Goal: Use online tool/utility: Utilize a website feature to perform a specific function

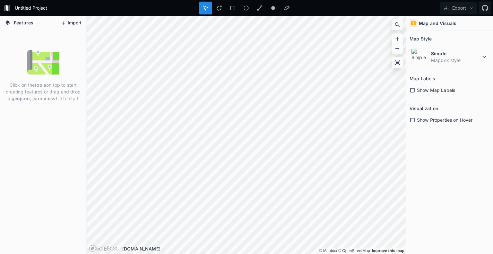
click at [71, 26] on button "Import" at bounding box center [71, 23] width 28 height 10
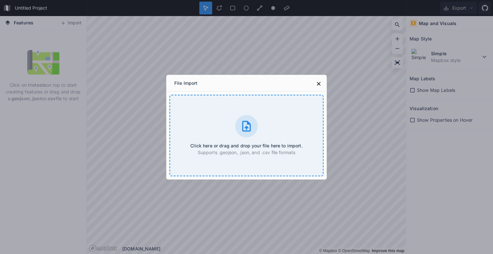
click at [242, 132] on icon at bounding box center [246, 126] width 13 height 13
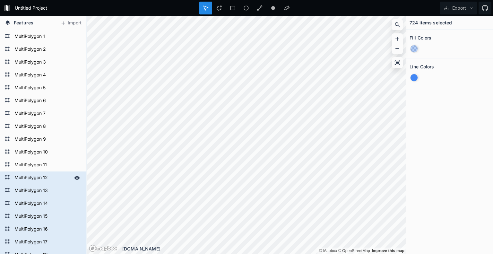
click at [75, 178] on icon at bounding box center [77, 178] width 5 height 4
click at [73, 187] on div at bounding box center [77, 190] width 9 height 9
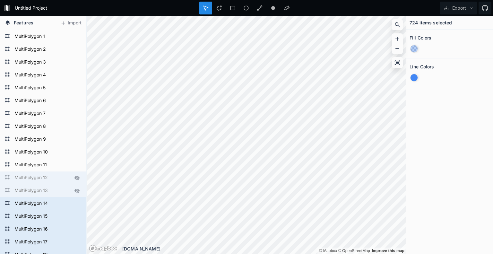
click at [74, 192] on icon at bounding box center [77, 191] width 6 height 6
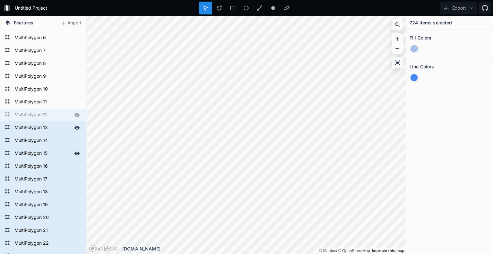
scroll to position [64, 0]
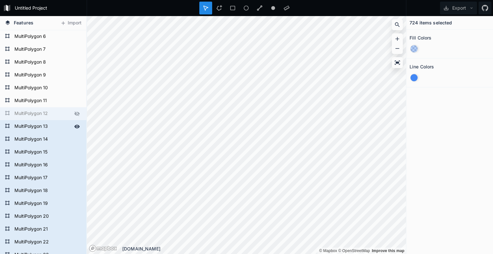
click at [75, 128] on icon at bounding box center [77, 127] width 5 height 4
drag, startPoint x: 72, startPoint y: 138, endPoint x: 73, endPoint y: 144, distance: 6.1
click at [75, 139] on icon at bounding box center [77, 140] width 5 height 4
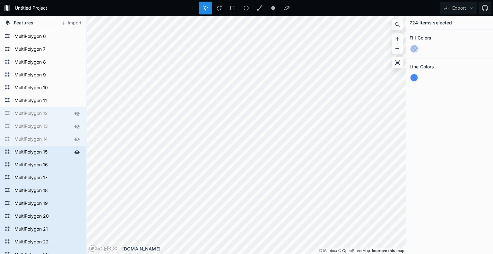
click at [74, 151] on icon at bounding box center [77, 152] width 6 height 6
click at [74, 167] on icon at bounding box center [77, 165] width 6 height 6
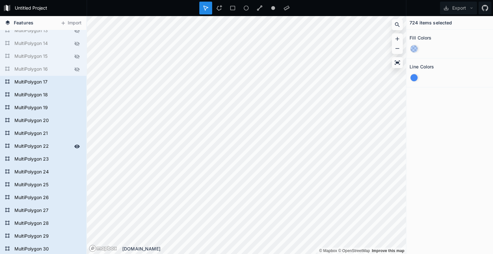
scroll to position [161, 0]
click at [75, 83] on icon at bounding box center [77, 82] width 5 height 4
click at [75, 96] on icon at bounding box center [77, 95] width 5 height 4
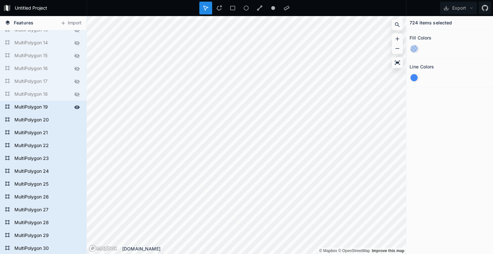
click at [73, 103] on div at bounding box center [77, 107] width 9 height 9
click at [71, 113] on div "MultiPolygon 19" at bounding box center [43, 107] width 86 height 13
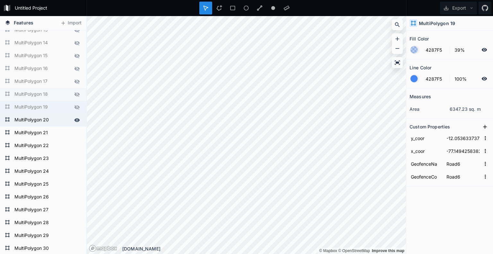
click at [73, 123] on div at bounding box center [77, 120] width 9 height 9
click at [75, 133] on icon at bounding box center [77, 133] width 5 height 4
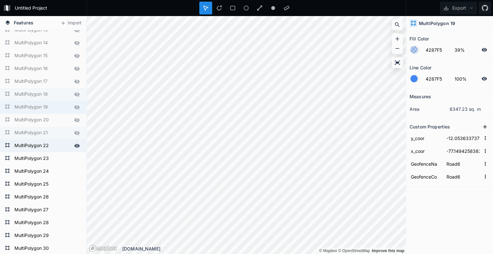
click at [73, 142] on div at bounding box center [77, 145] width 9 height 9
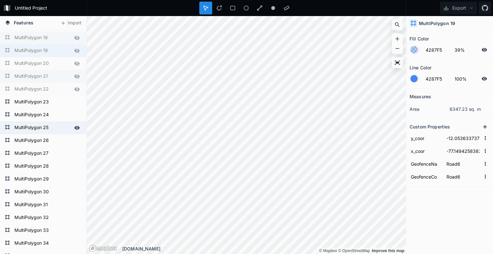
scroll to position [225, 0]
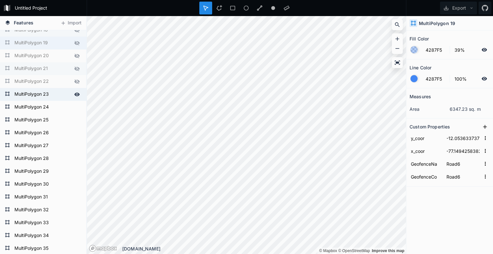
click at [75, 97] on div at bounding box center [77, 94] width 9 height 9
click at [72, 112] on div "MultiPolygon 24" at bounding box center [43, 107] width 86 height 13
type input "-12.056501729911325"
type input "-77.14970398937922"
type input "BASE"
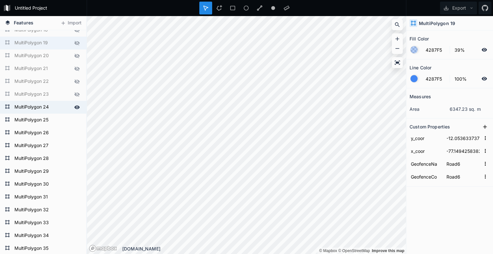
type input "BOTTOM"
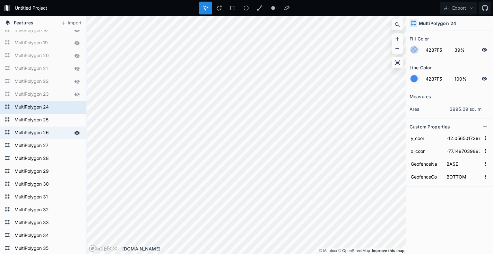
drag, startPoint x: 72, startPoint y: 126, endPoint x: 71, endPoint y: 137, distance: 11.6
drag, startPoint x: 71, startPoint y: 137, endPoint x: 72, endPoint y: 129, distance: 8.4
click at [71, 137] on div "MultiPolygon 26" at bounding box center [43, 133] width 86 height 13
type input "-12.05773952139182"
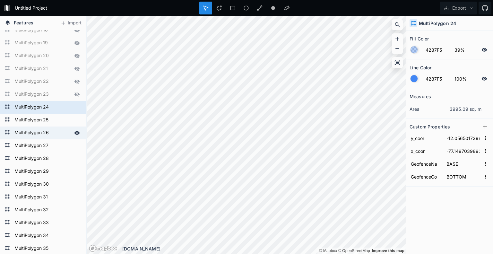
type input "-77.14686700549218"
type input "BALANZA SALIDA"
type input "GATE OUT"
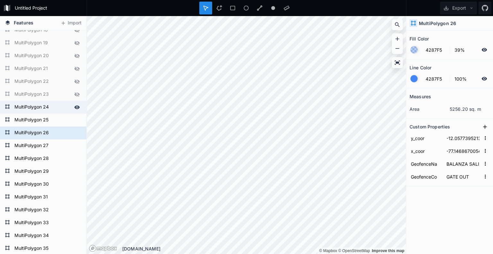
click at [75, 108] on icon at bounding box center [77, 107] width 5 height 4
click at [75, 122] on icon at bounding box center [77, 120] width 5 height 4
click at [74, 132] on icon at bounding box center [77, 133] width 6 height 6
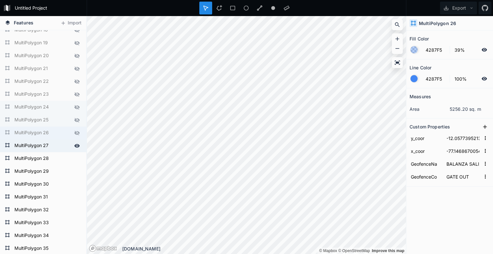
click at [73, 141] on div at bounding box center [77, 145] width 9 height 9
drag, startPoint x: 73, startPoint y: 153, endPoint x: 73, endPoint y: 157, distance: 4.5
click at [73, 154] on div "MultiPolygon 28" at bounding box center [43, 158] width 86 height 13
type input "-12.057620914570023"
type input "-77.1474109578586"
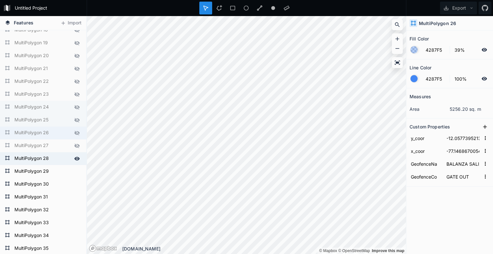
type input "AFORO"
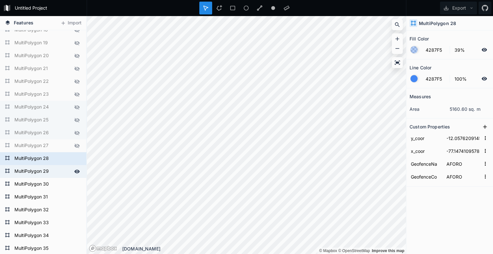
click at [75, 171] on icon at bounding box center [77, 172] width 5 height 4
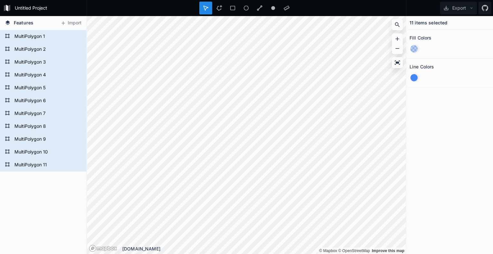
click at [464, 90] on div "11 items selected Fill Colors Line Colors" at bounding box center [450, 135] width 87 height 238
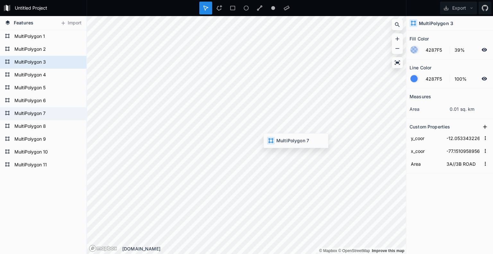
type input "-12.0554078762"
type input "-77.1485636758"
type input "2A//2B ROAD"
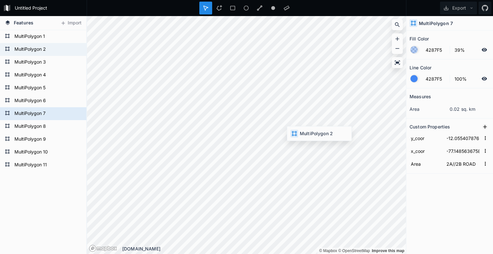
type input "-12.0539144758"
type input "-77.1496356809"
type input "BACK REACH"
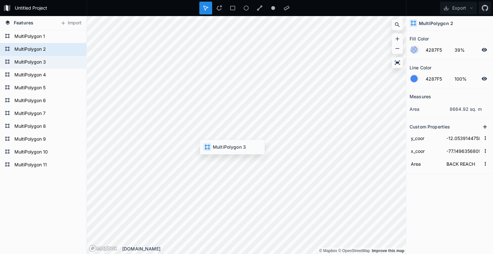
type input "-12.0533432263"
type input "-77.1510958956"
type input "3A//3B ROAD"
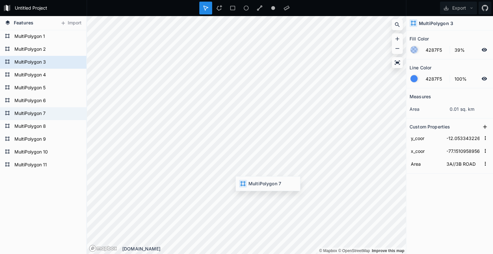
type input "-12.0554078762"
type input "-77.1485636758"
type input "2A//2B ROAD"
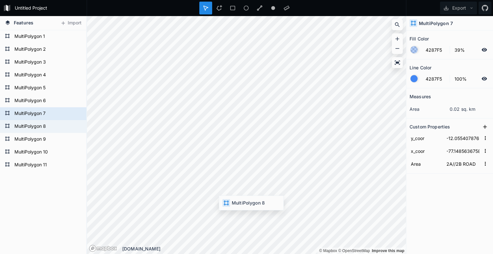
type input "-12.0558740939"
type input "-77.1489584923"
type input "2VB"
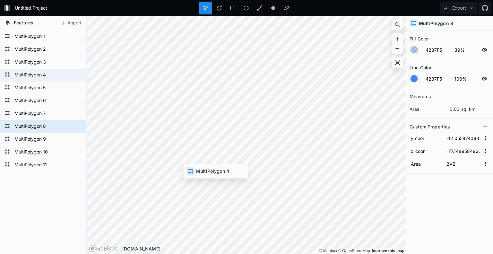
type input "-12.0538284419"
type input "-77.1515015965"
type input "3C//3D ROAD"
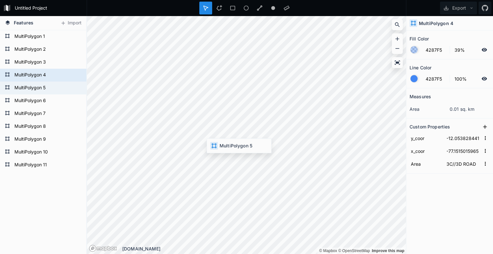
type input "-12.0542217784"
type input "-77.1518376838"
type input "3E ROAD"
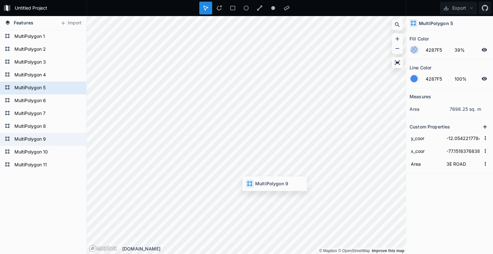
type input "-12.0563384306"
type input "-77.1493570632"
type input "2E//[GEOGRAPHIC_DATA]"
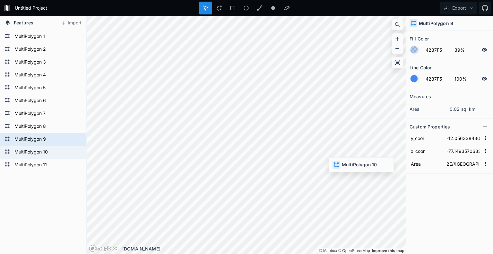
type input "-12.0573451908"
type input "-77.1472784557"
type input "AFORO"
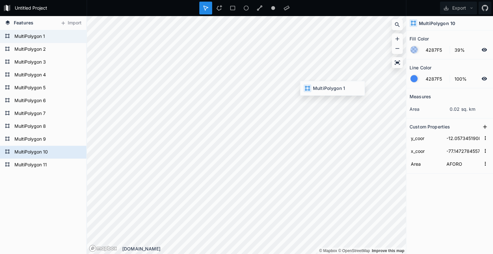
type input "-12.0537155215"
type input "-77.149514428"
type input "BERTH // MUELLE"
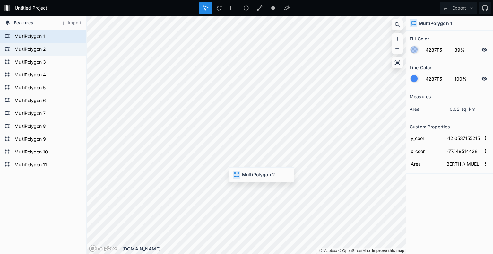
type input "-12.0539144758"
type input "-77.1496356809"
type input "BACK REACH"
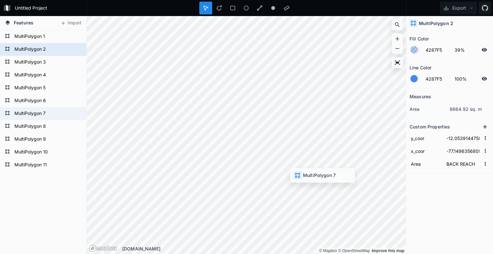
type input "-12.0554078762"
type input "-77.1485636758"
type input "2A//2B ROAD"
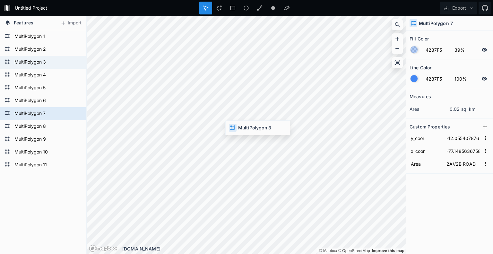
type input "-12.0533432263"
type input "-77.1510958956"
type input "3A//3B ROAD"
